Goal: Task Accomplishment & Management: Manage account settings

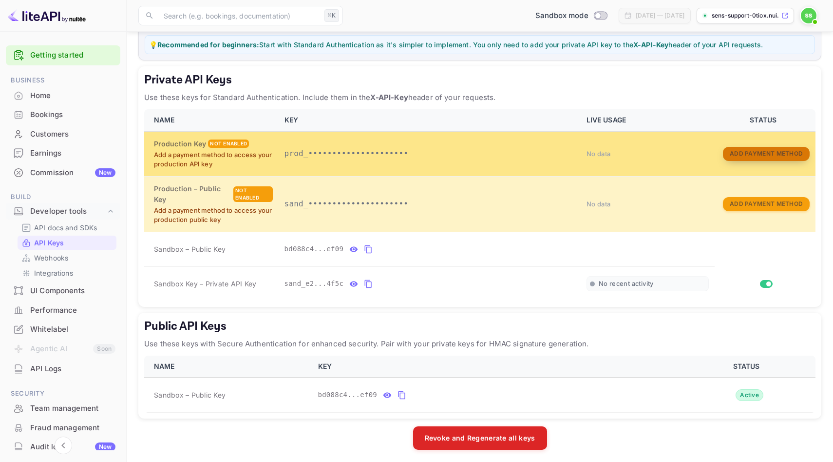
click at [772, 152] on button "Add Payment Method" at bounding box center [766, 154] width 87 height 14
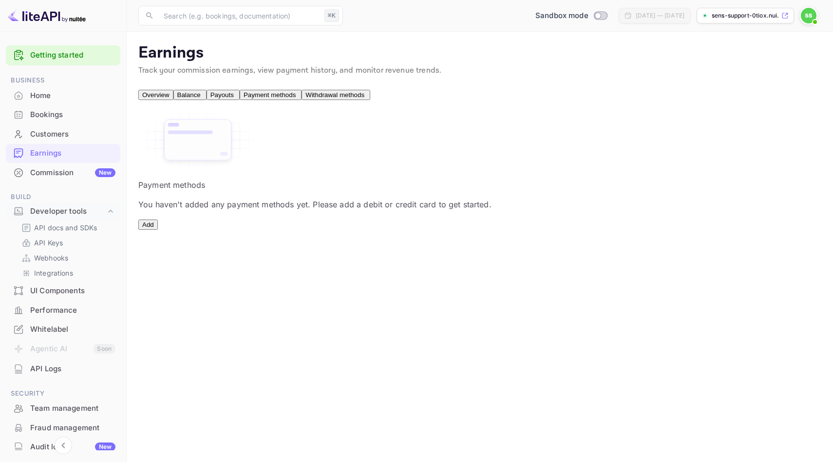
click at [158, 230] on button "Add" at bounding box center [147, 224] width 19 height 10
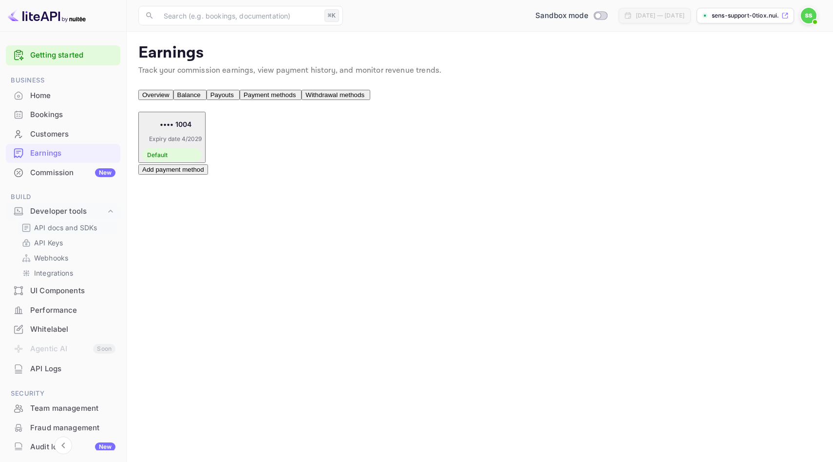
click at [68, 231] on p "API docs and SDKs" at bounding box center [65, 227] width 63 height 10
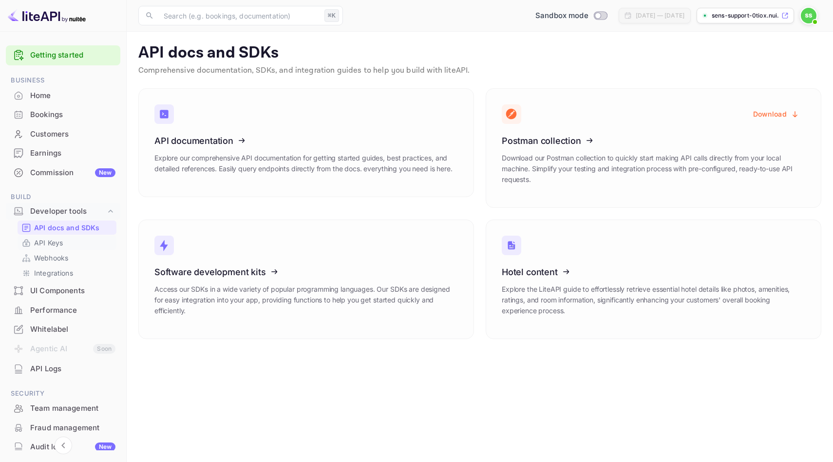
click at [69, 243] on link "API Keys" at bounding box center [66, 242] width 91 height 10
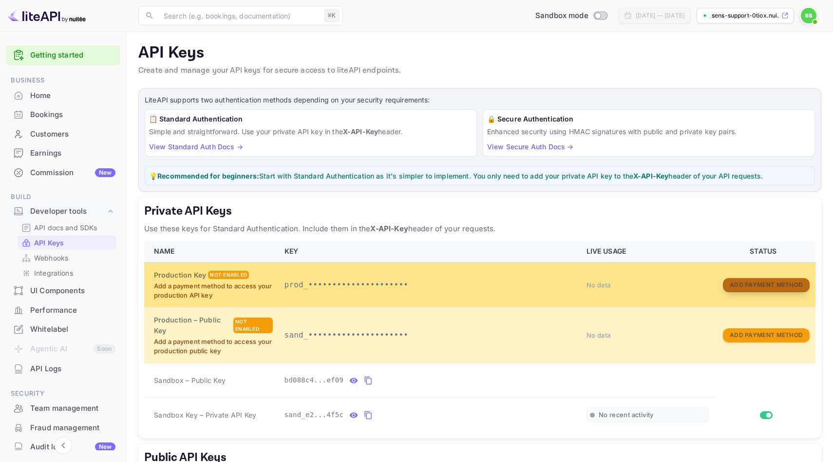
click at [762, 284] on button "Add Payment Method" at bounding box center [766, 285] width 87 height 14
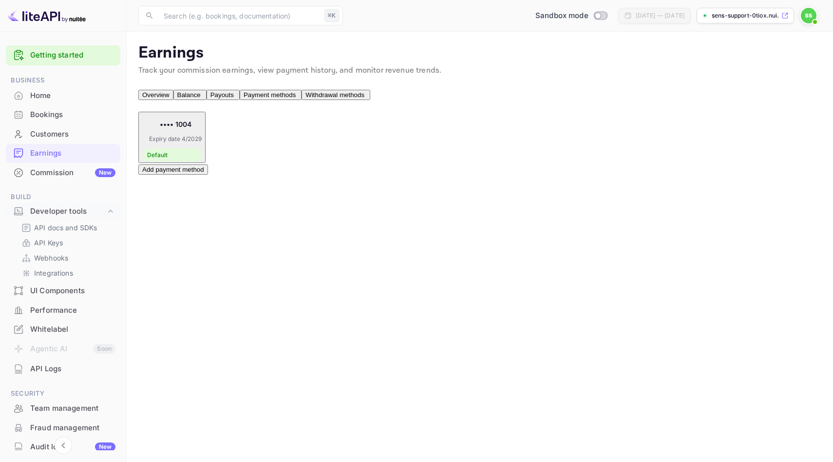
click at [195, 174] on button "Add payment method" at bounding box center [173, 169] width 70 height 10
click at [357, 174] on div "Add payment method" at bounding box center [479, 169] width 683 height 12
click at [202, 153] on div "•••• 1004 Expiry date 4/2029 Default" at bounding box center [171, 137] width 59 height 48
click at [202, 148] on div "•••• 1004 Expiry date 4/2029 Default" at bounding box center [171, 137] width 59 height 48
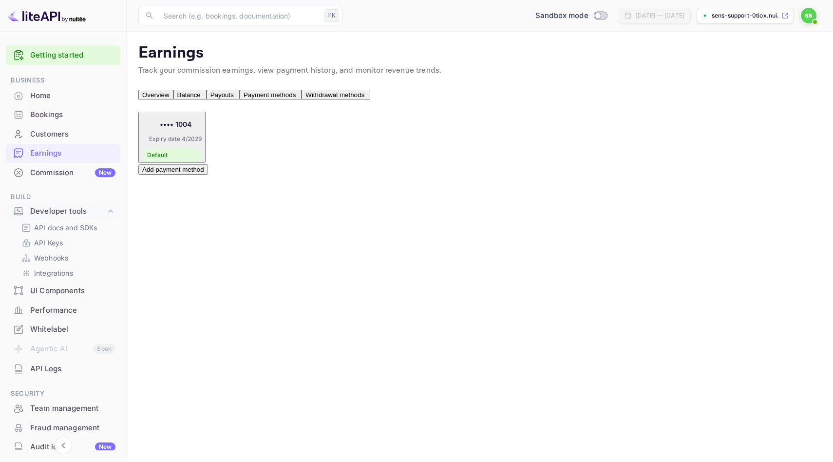
click at [202, 148] on div "•••• 1004 Expiry date 4/2029 Default" at bounding box center [171, 137] width 59 height 48
click at [202, 147] on div "•••• 1004 Expiry date 4/2029 Default" at bounding box center [171, 137] width 59 height 48
drag, startPoint x: 421, startPoint y: 96, endPoint x: 416, endPoint y: 98, distance: 5.9
click at [365, 96] on span "Withdrawal methods" at bounding box center [335, 94] width 59 height 7
click at [296, 96] on span "Payment methods" at bounding box center [270, 94] width 52 height 7
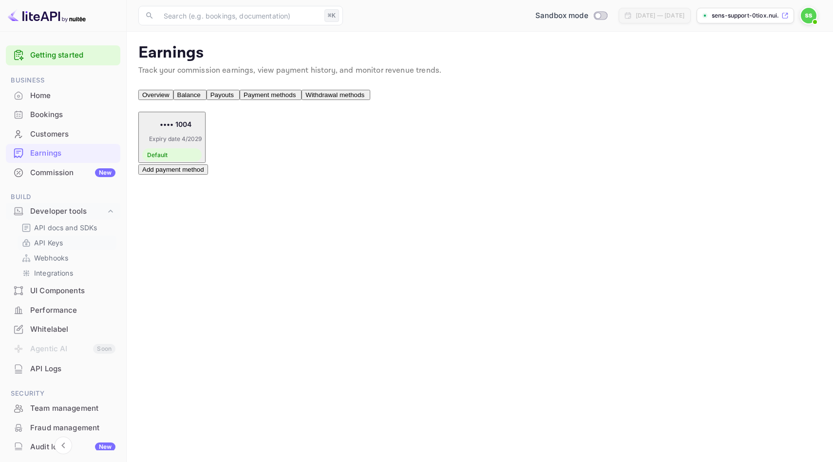
click at [86, 238] on link "API Keys" at bounding box center [66, 242] width 91 height 10
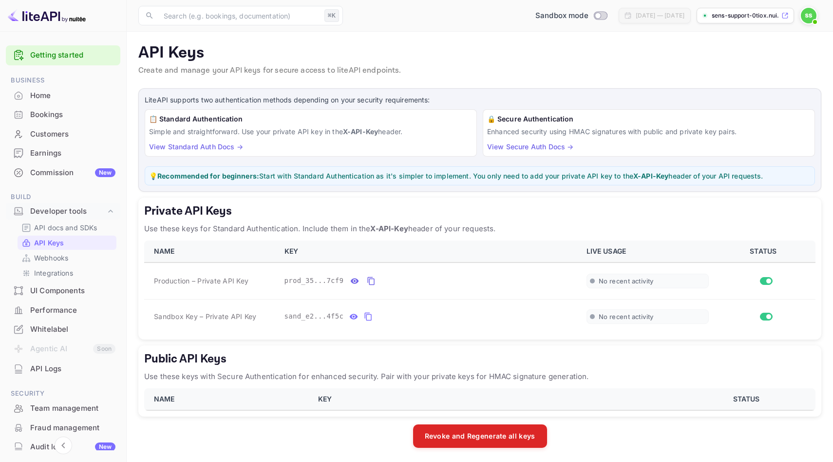
scroll to position [1, 0]
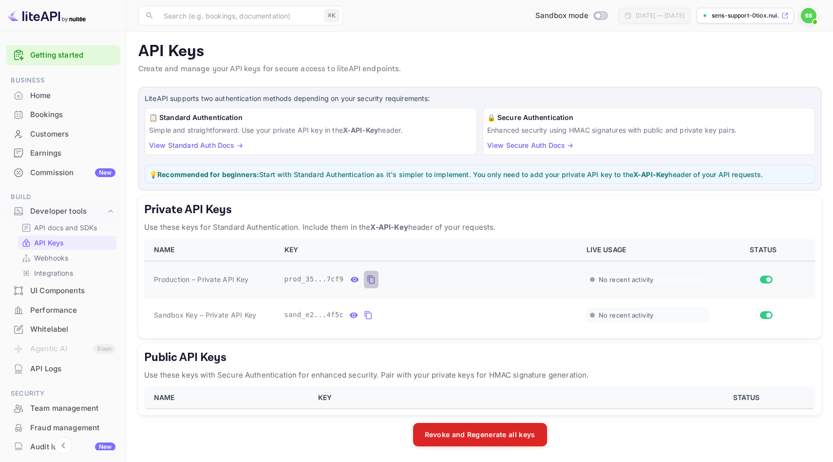
click at [370, 277] on icon "private api keys table" at bounding box center [371, 279] width 7 height 8
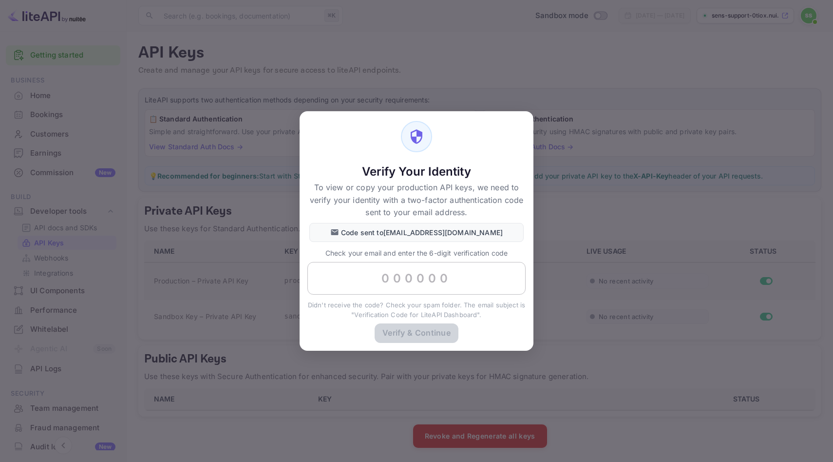
click at [382, 281] on input "text" at bounding box center [417, 278] width 218 height 33
paste input "665133"
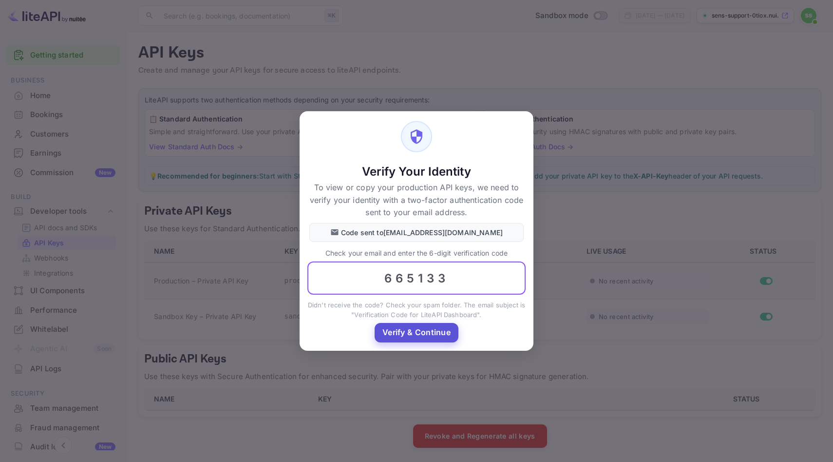
type input "665133"
click at [439, 331] on button "Verify & Continue" at bounding box center [417, 332] width 84 height 19
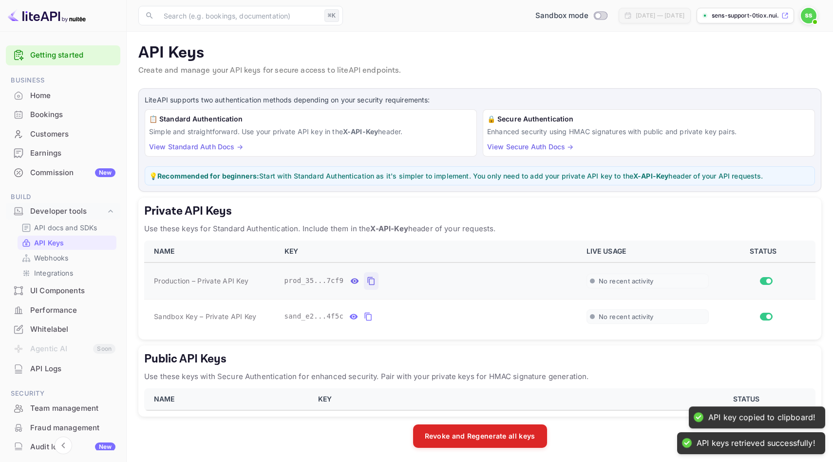
scroll to position [1, 0]
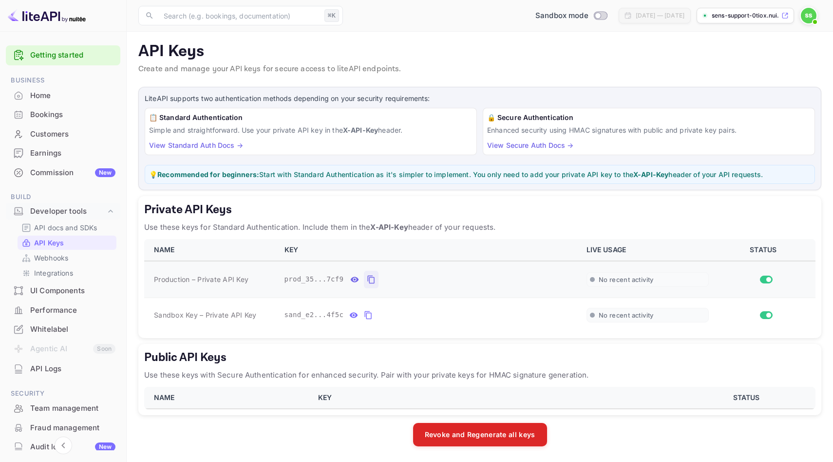
click at [375, 278] on icon "private api keys table" at bounding box center [371, 279] width 9 height 12
click at [544, 378] on p "Use these keys with Secure Authentication for enhanced security. Pair with your…" at bounding box center [480, 375] width 672 height 12
click at [535, 372] on p "Use these keys with Secure Authentication for enhanced security. Pair with your…" at bounding box center [480, 375] width 672 height 12
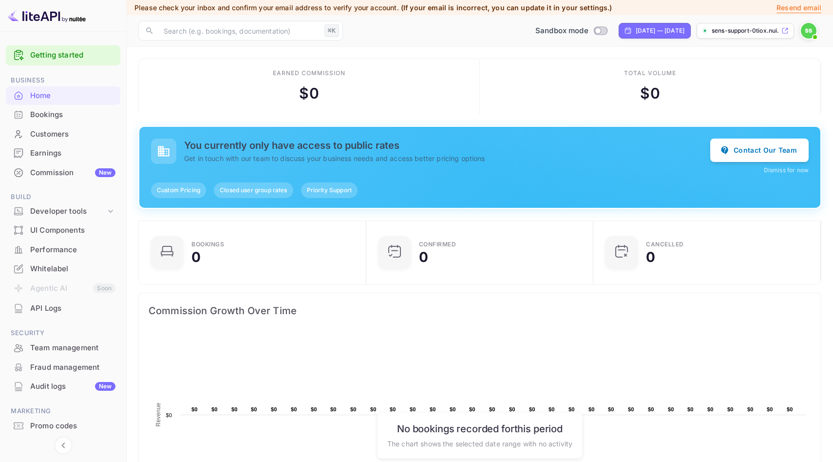
scroll to position [158, 222]
